Goal: Task Accomplishment & Management: Use online tool/utility

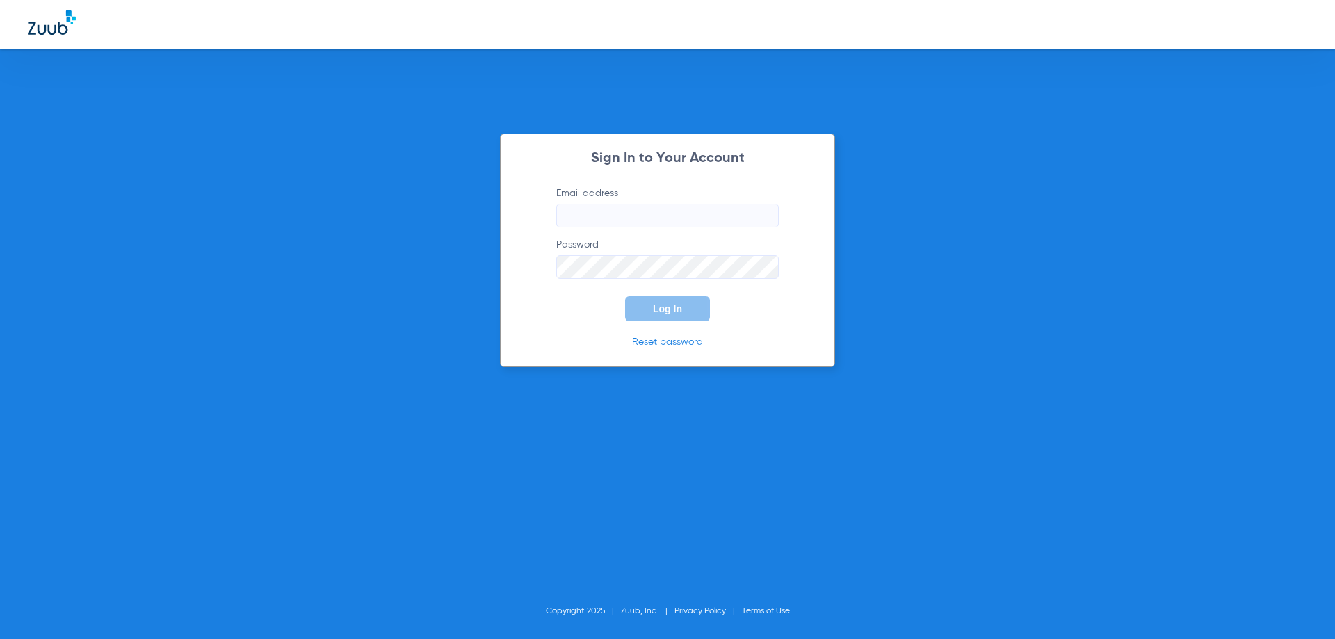
click at [593, 208] on input "Email address" at bounding box center [667, 216] width 223 height 24
type input "S"
type input "d"
type input "[EMAIL_ADDRESS][DOMAIN_NAME]"
click at [625, 296] on button "Log In" at bounding box center [667, 308] width 85 height 25
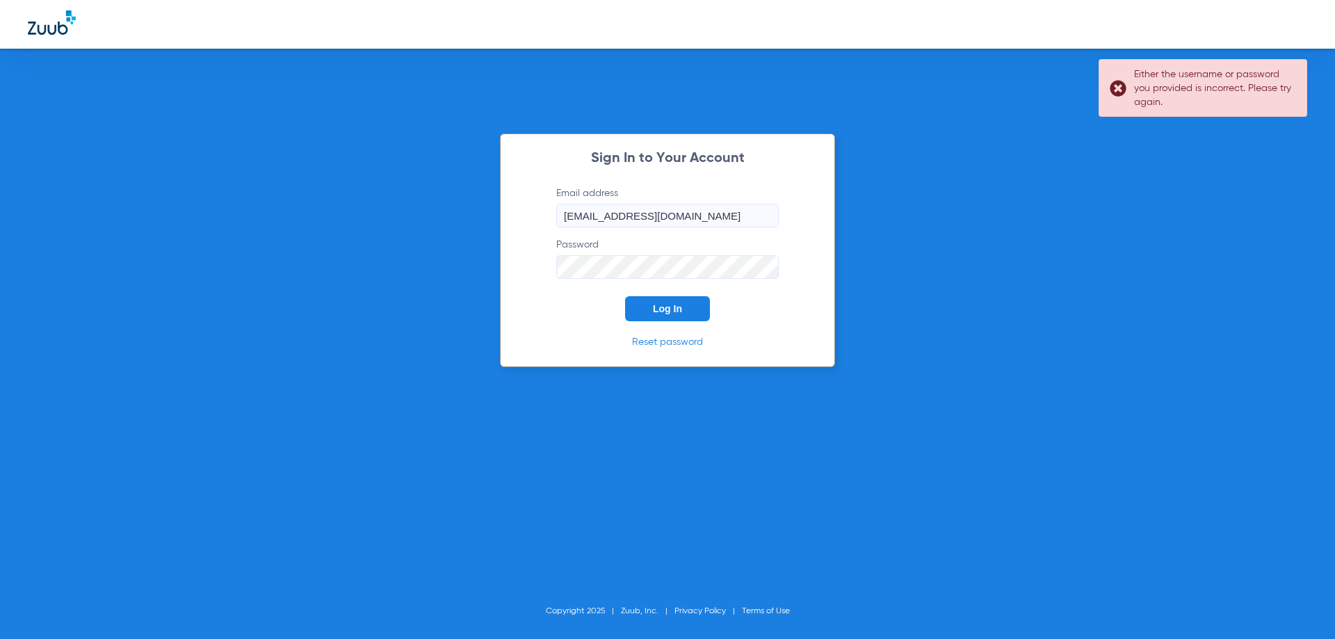
click at [516, 274] on div "Sign In to Your Account Email address [EMAIL_ADDRESS][DOMAIN_NAME] Password Log…" at bounding box center [667, 251] width 335 height 234
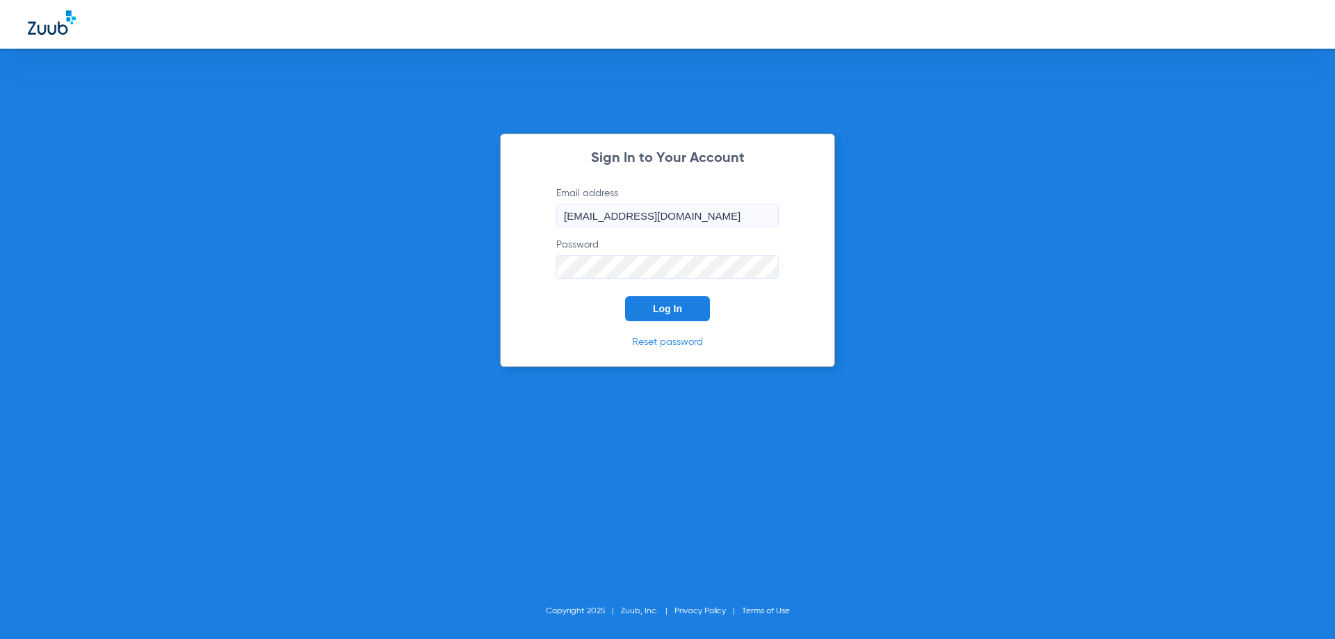
click at [625, 296] on button "Log In" at bounding box center [667, 308] width 85 height 25
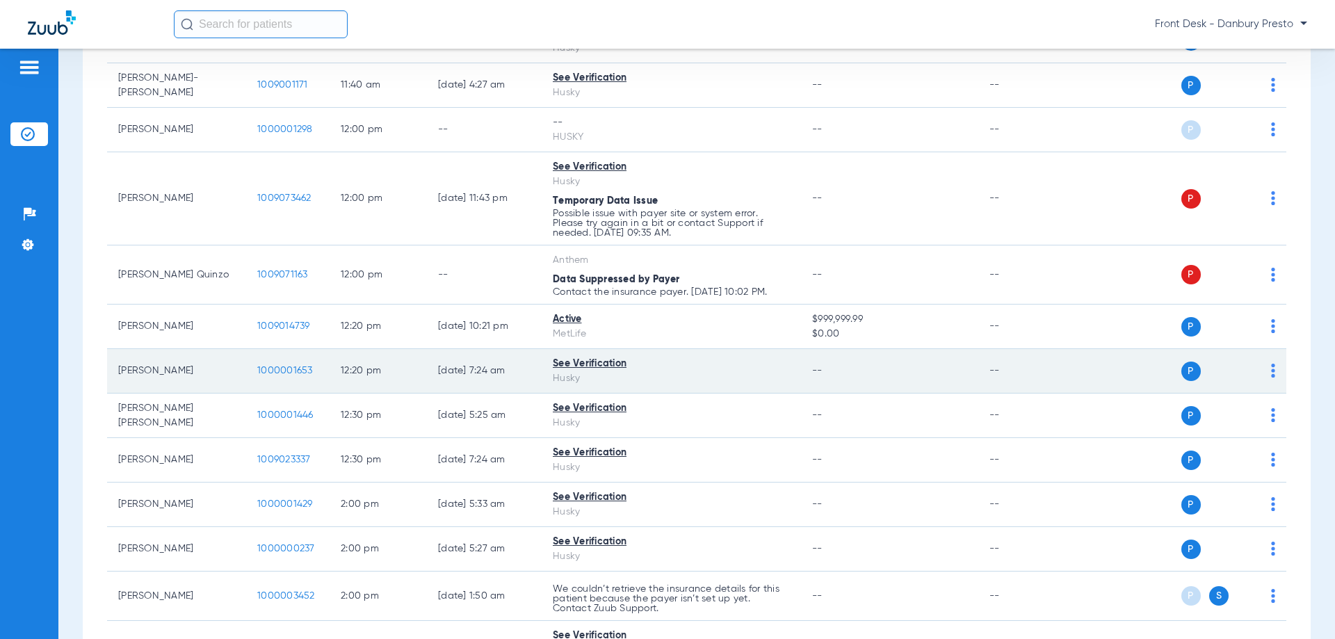
scroll to position [1599, 0]
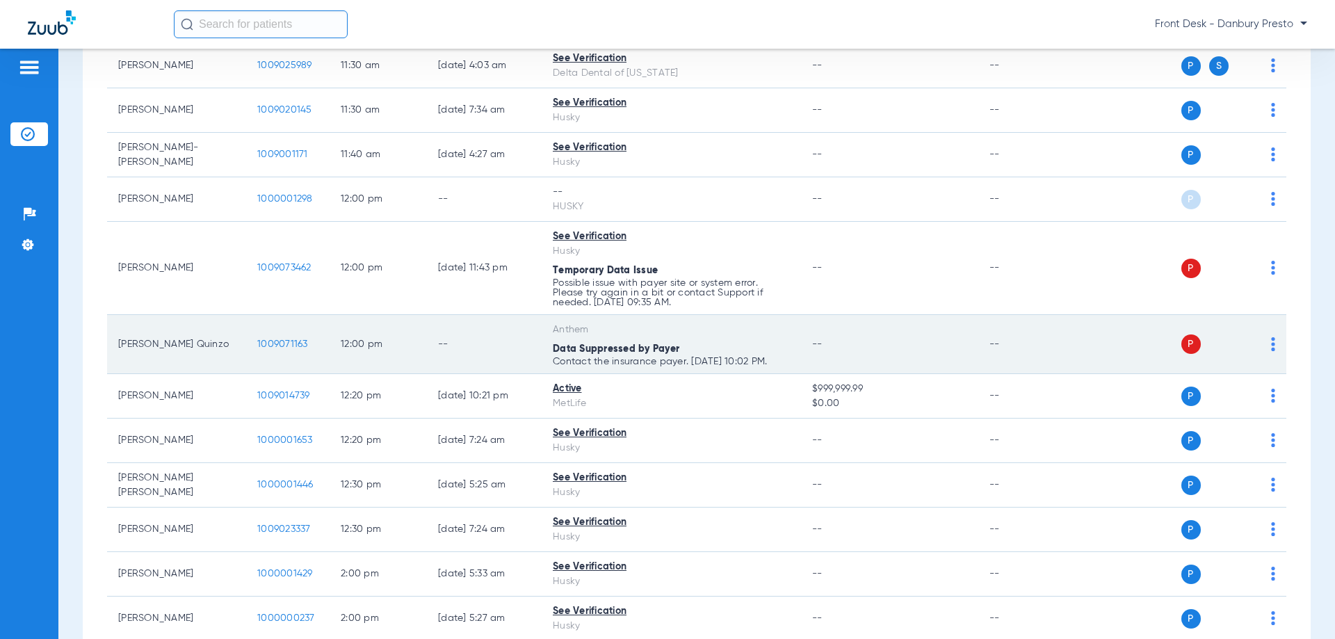
drag, startPoint x: 780, startPoint y: 360, endPoint x: 535, endPoint y: 330, distance: 246.0
click at [535, 330] on tr "[PERSON_NAME] Quinzo 1009071163 12:00 PM -- Anthem Data Suppressed by Payer Con…" at bounding box center [696, 344] width 1179 height 59
